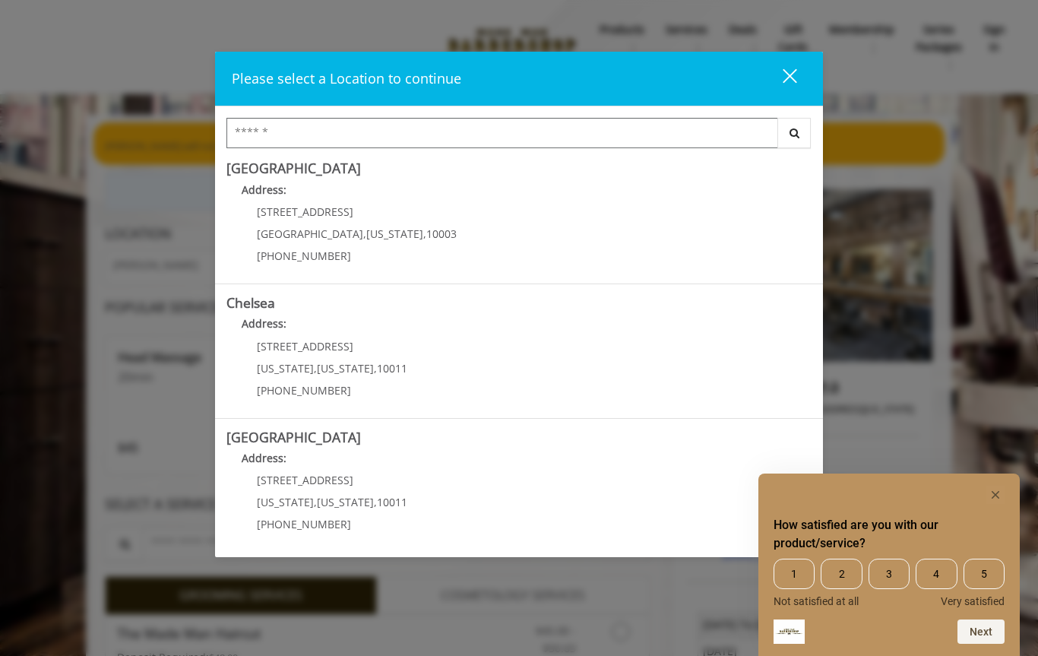
scroll to position [5, 0]
click at [257, 205] on Village "Address:" at bounding box center [519, 194] width 585 height 24
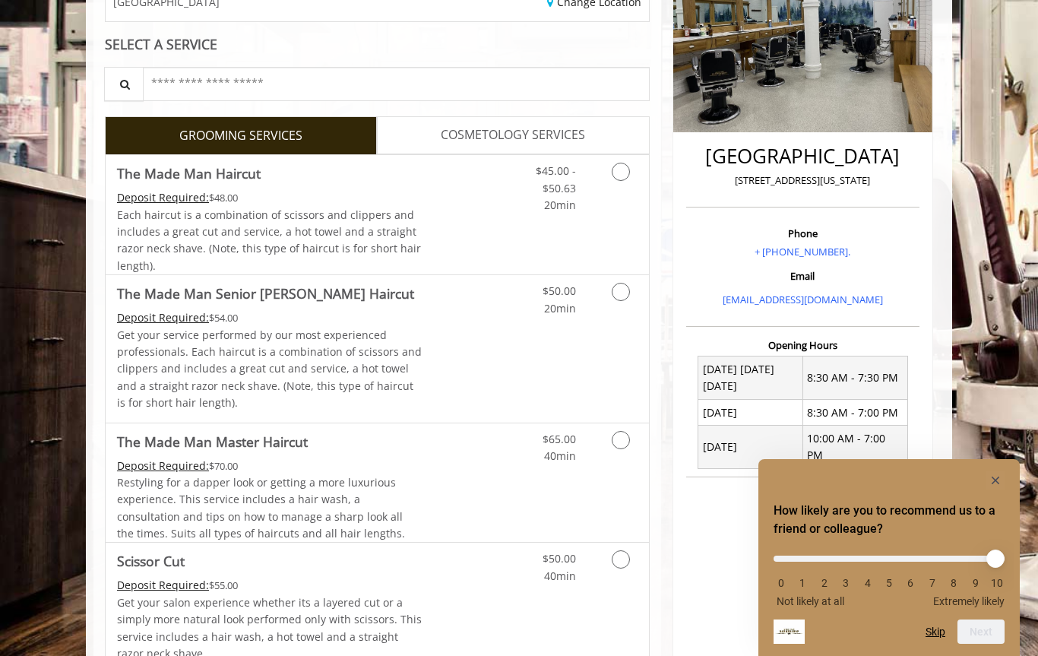
scroll to position [262, 0]
click at [441, 132] on span "COSMETOLOGY SERVICES" at bounding box center [513, 136] width 144 height 20
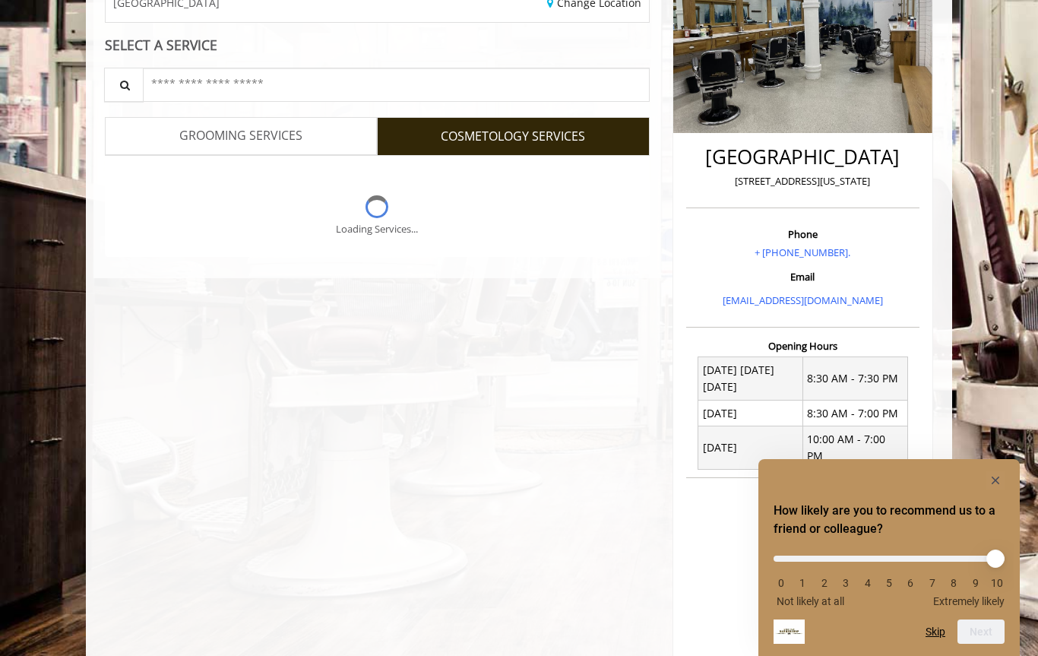
scroll to position [0, 0]
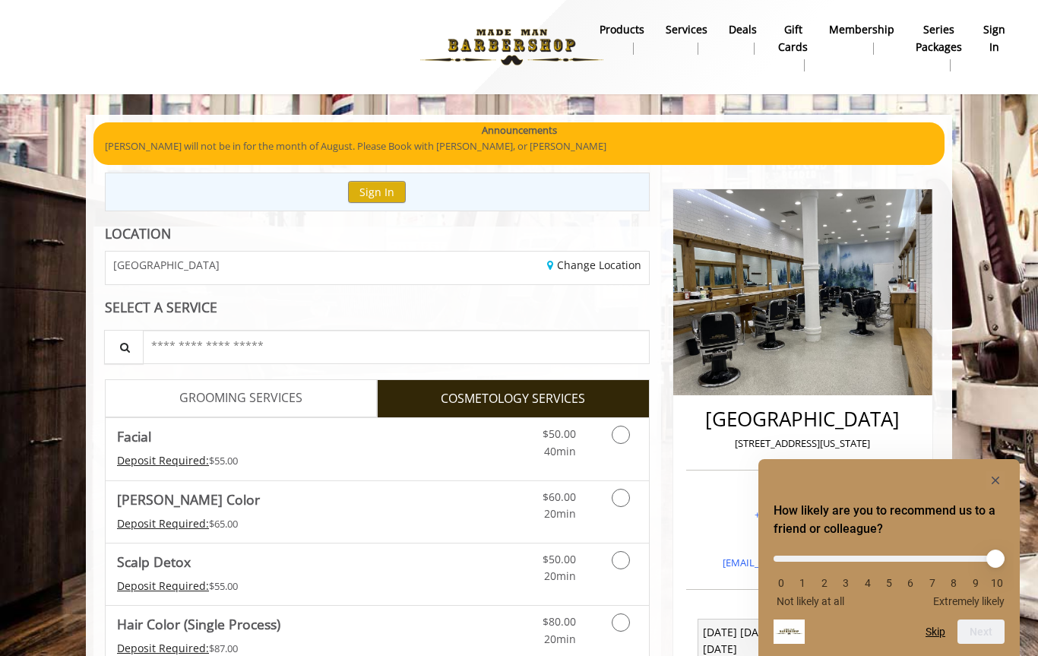
click at [172, 396] on link "GROOMING SERVICES" at bounding box center [241, 398] width 272 height 38
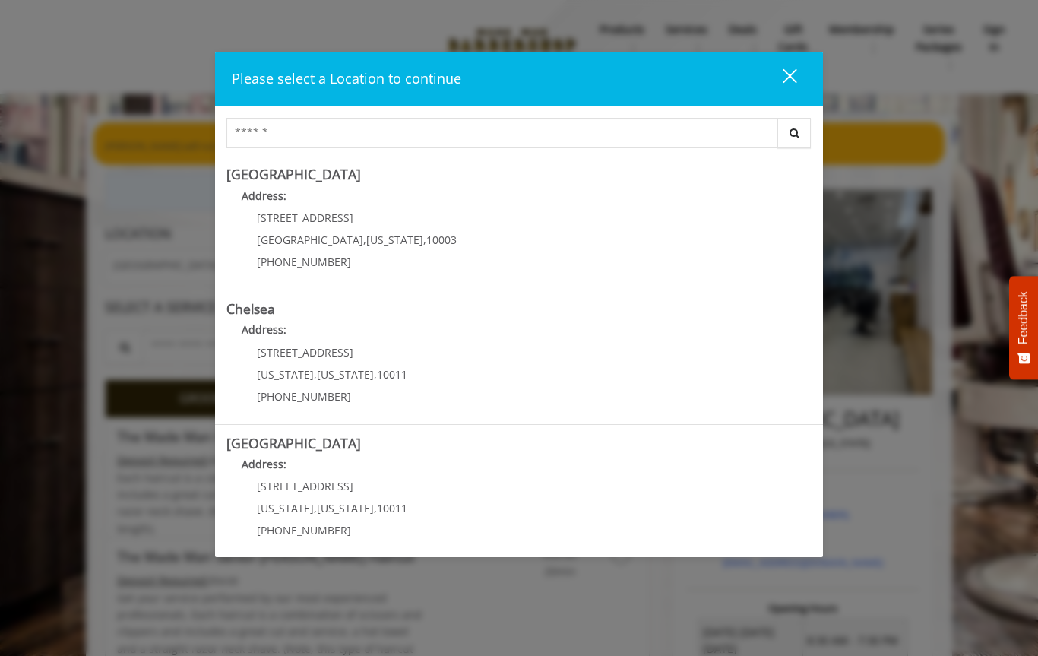
click at [0, 87] on div "Please select a Location to continue close Search [GEOGRAPHIC_DATA] Address: [S…" at bounding box center [519, 328] width 1038 height 656
click at [454, 233] on Village "[GEOGRAPHIC_DATA] Address: [STREET_ADDRESS][US_STATE] (212) 598-1840" at bounding box center [519, 222] width 585 height 111
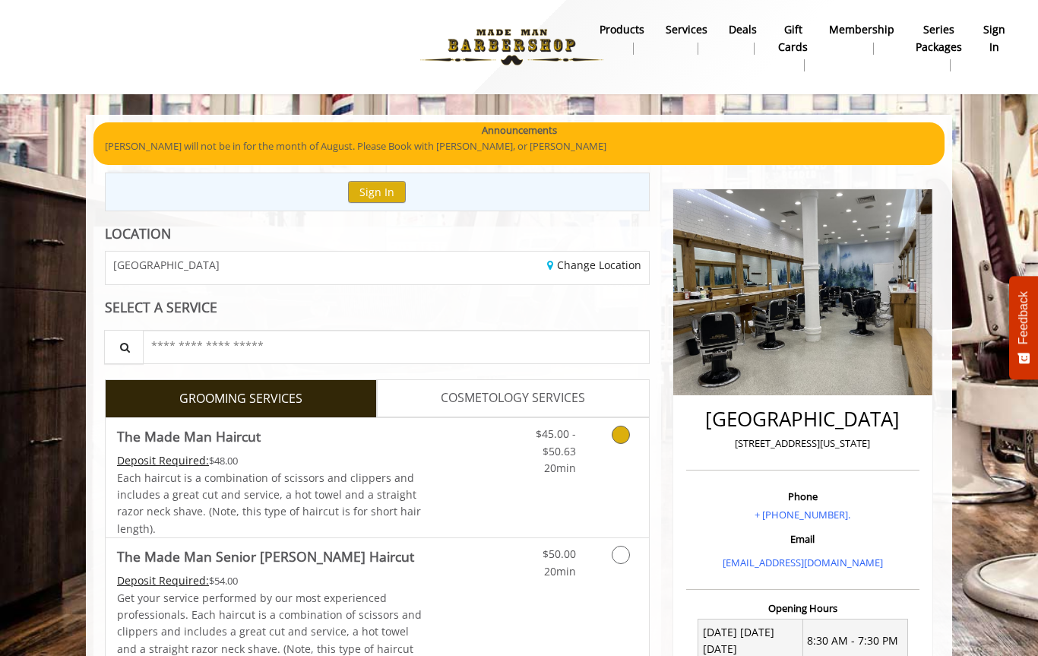
click at [613, 439] on icon "Grooming services" at bounding box center [621, 435] width 18 height 18
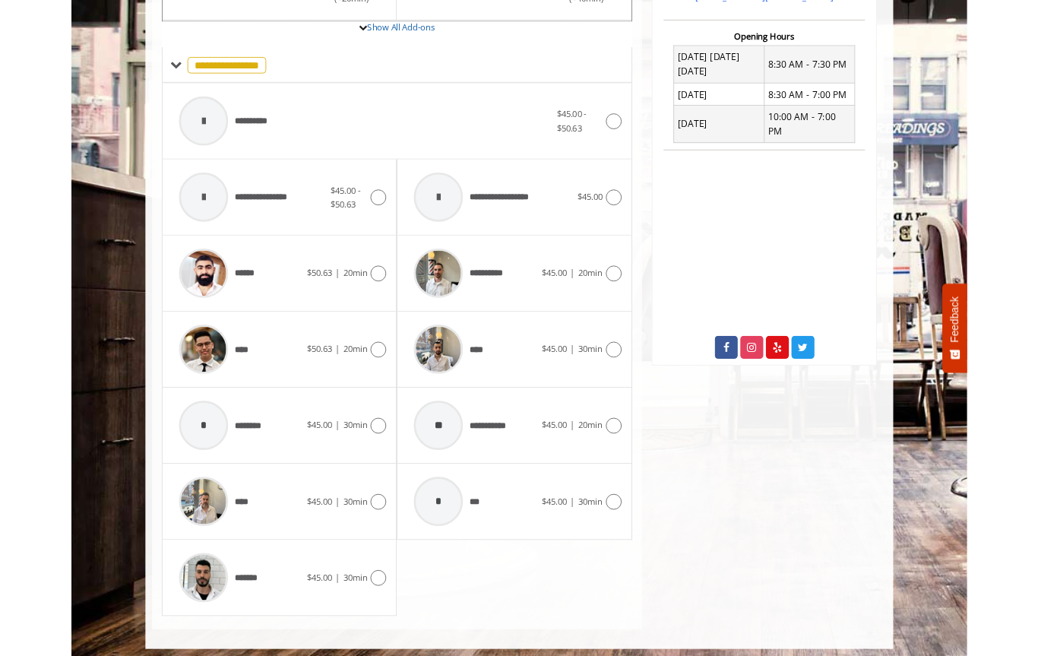
scroll to position [670, 0]
